Goal: Task Accomplishment & Management: Manage account settings

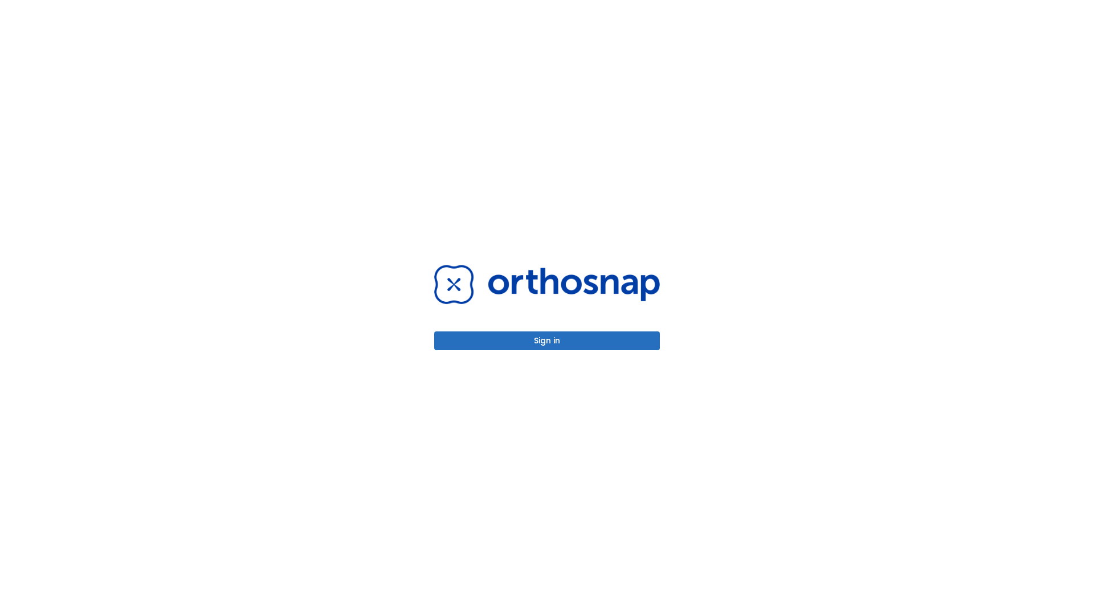
click at [547, 341] on button "Sign in" at bounding box center [547, 341] width 226 height 19
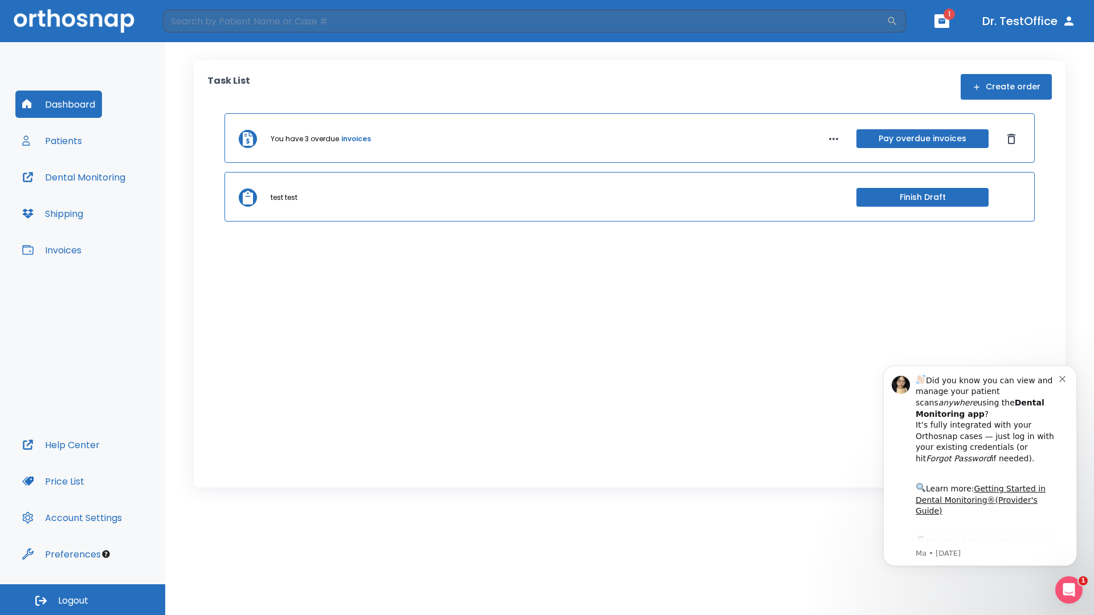
click at [83, 600] on span "Logout" at bounding box center [73, 601] width 30 height 13
